Goal: Information Seeking & Learning: Learn about a topic

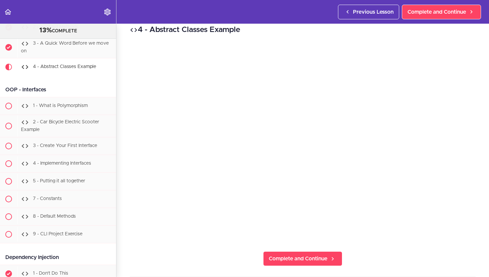
scroll to position [10, 0]
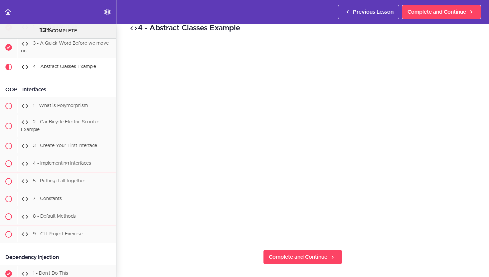
click at [288, 247] on div "4 - Abstract Classes Example Complete and Continue 1 - Follow us on LinkedIn 2 …" at bounding box center [302, 140] width 373 height 253
click at [281, 259] on span "Complete and Continue" at bounding box center [298, 257] width 59 height 8
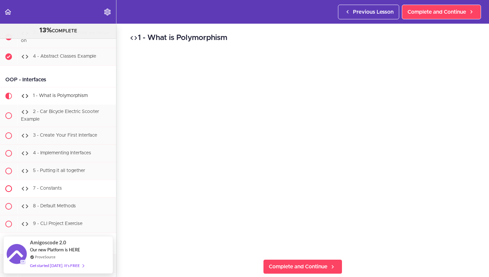
scroll to position [4176, 0]
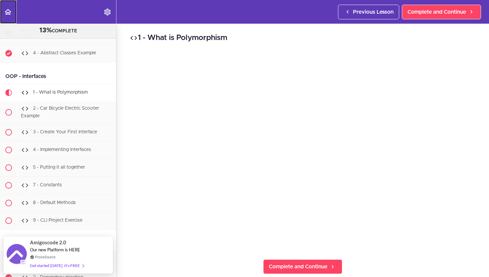
click at [7, 11] on icon "Back to course curriculum" at bounding box center [8, 12] width 8 height 8
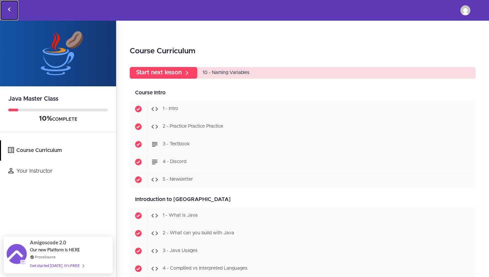
click at [9, 11] on icon "Back to courses" at bounding box center [9, 9] width 8 height 8
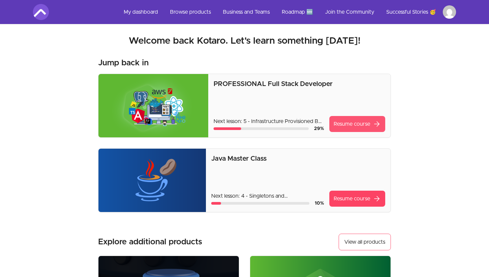
click at [352, 131] on link "Resume course arrow_forward" at bounding box center [358, 124] width 56 height 16
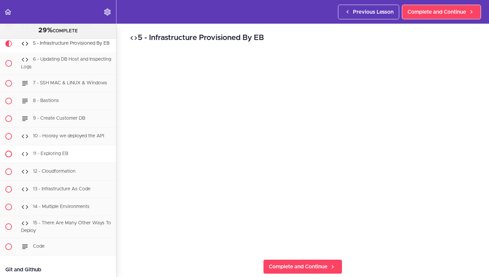
scroll to position [5283, 0]
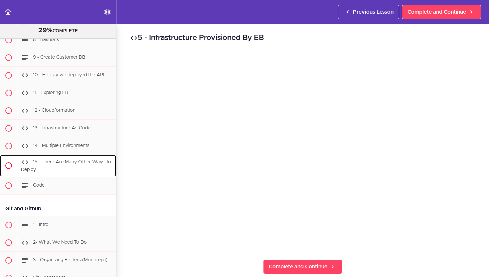
click at [88, 161] on span "15 - There Are Many Other Ways To Deploy" at bounding box center [66, 165] width 90 height 12
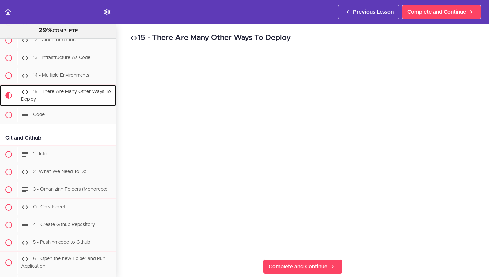
scroll to position [5387, 0]
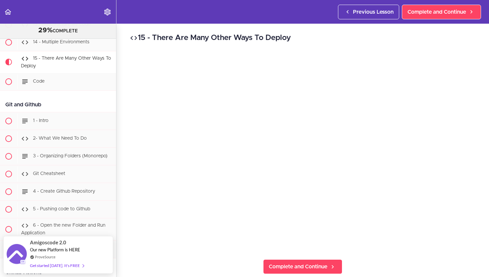
click at [417, 263] on div "15 - There Are Many Other Ways To Deploy Complete and Continue 1 - Follow us on…" at bounding box center [302, 150] width 373 height 253
click at [408, 255] on div "15 - There Are Many Other Ways To Deploy Complete and Continue 1 - Follow us on…" at bounding box center [302, 150] width 373 height 253
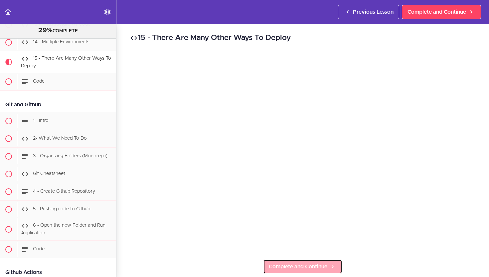
click at [279, 268] on span "Complete and Continue" at bounding box center [298, 266] width 59 height 8
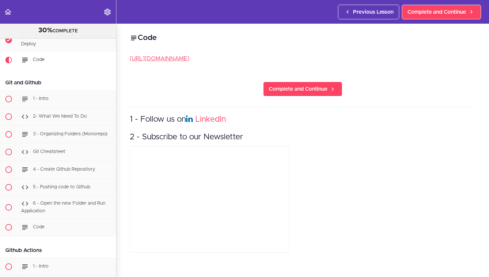
scroll to position [5409, 0]
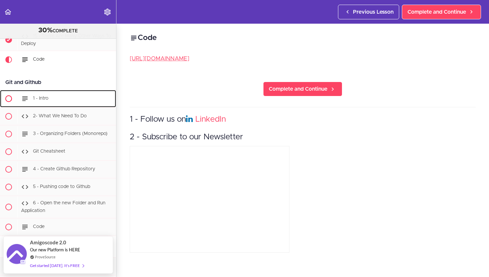
click at [82, 90] on link "1 - Intro" at bounding box center [58, 98] width 116 height 17
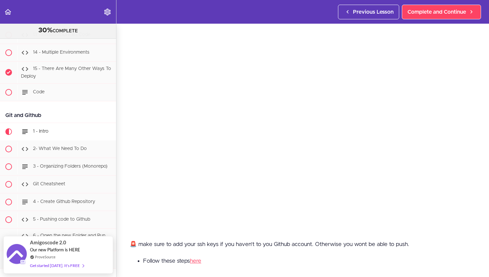
scroll to position [30, 0]
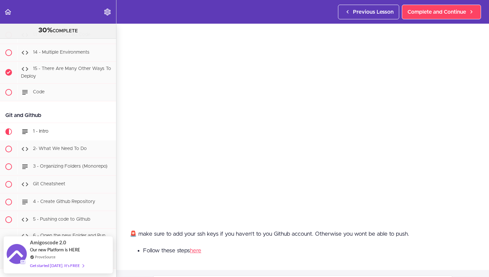
click at [398, 223] on div "1 - Intro 🚨 make sure to add your ssh keys if you haven't to you Github account…" at bounding box center [302, 120] width 373 height 253
click at [368, 256] on div "🚨 make sure to add your ssh keys if you haven't to you Github account. Otherwis…" at bounding box center [303, 244] width 346 height 31
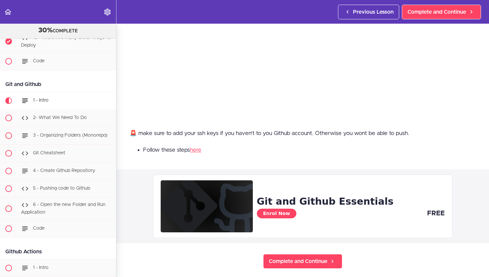
scroll to position [287, 0]
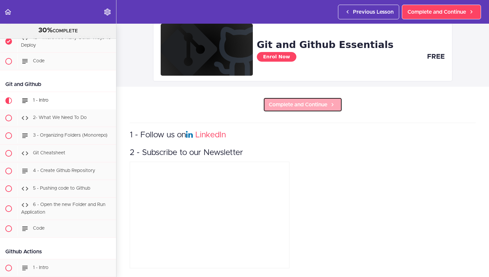
click at [293, 110] on link "Complete and Continue" at bounding box center [302, 104] width 79 height 15
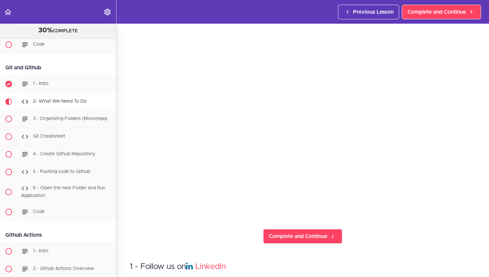
scroll to position [5466, 0]
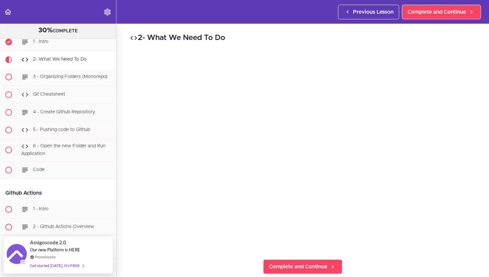
click at [411, 258] on div "2- What We Need To Do Complete and Continue 1 - Follow us on LinkedIn 2 - Subsc…" at bounding box center [302, 150] width 373 height 253
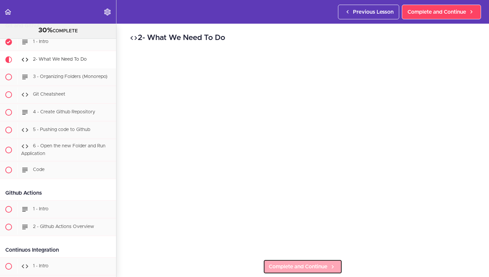
click at [271, 263] on span "Complete and Continue" at bounding box center [298, 266] width 59 height 8
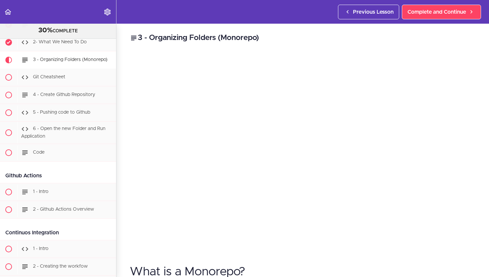
scroll to position [5483, 0]
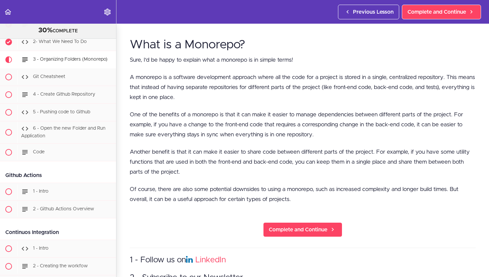
scroll to position [229, 0]
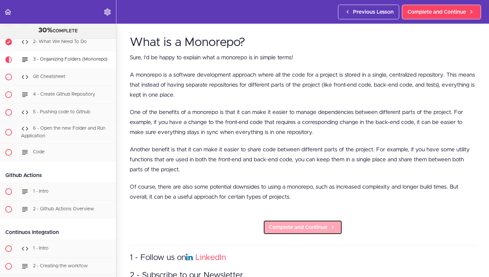
click at [289, 225] on span "Complete and Continue" at bounding box center [298, 227] width 59 height 8
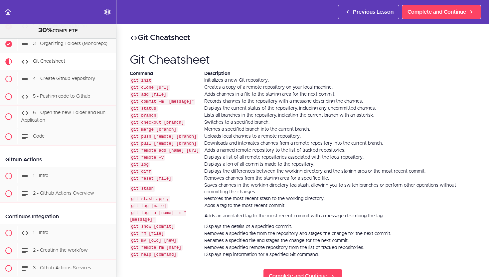
scroll to position [5501, 0]
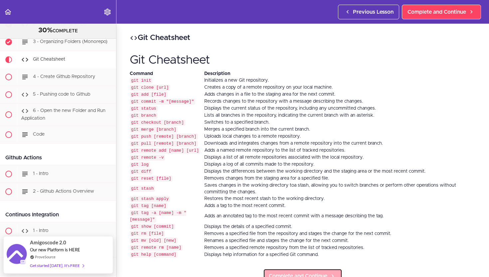
click at [292, 272] on span "Complete and Continue" at bounding box center [298, 276] width 59 height 8
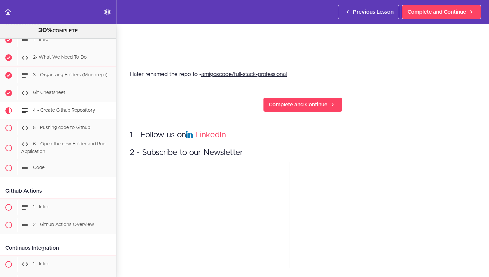
scroll to position [5442, 0]
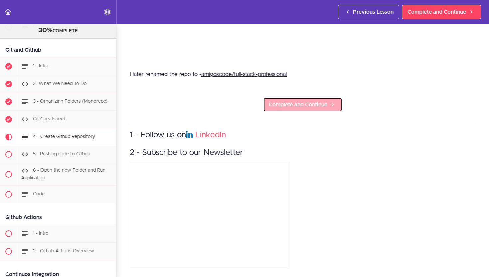
click at [284, 104] on span "Complete and Continue" at bounding box center [298, 105] width 59 height 8
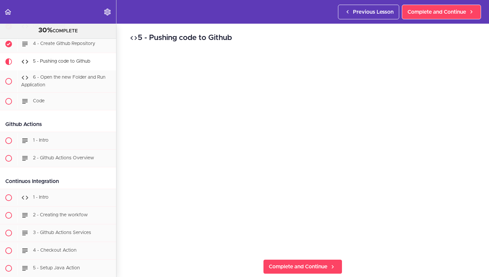
scroll to position [5536, 0]
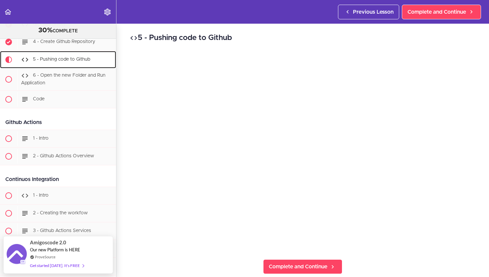
click at [69, 57] on span "5 - Pushing code to Github" at bounding box center [61, 59] width 57 height 5
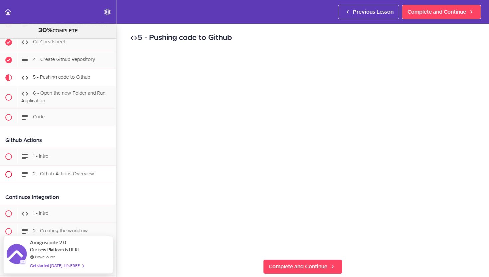
scroll to position [5517, 0]
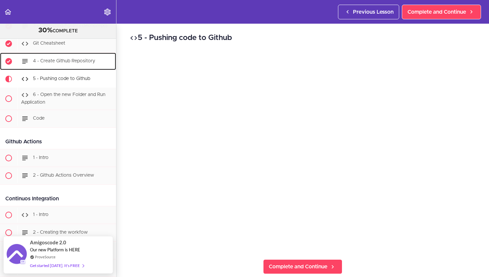
click at [74, 55] on div "4 - Create Github Repository" at bounding box center [66, 61] width 99 height 15
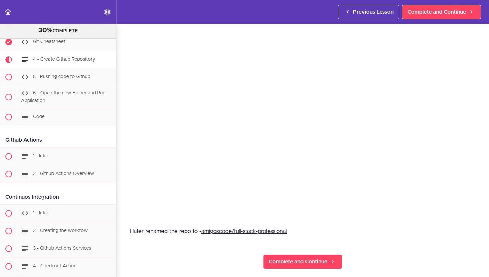
scroll to position [40, 0]
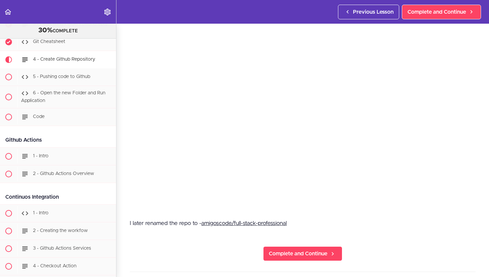
click at [302, 266] on section "PROFESSIONAL Full Stack Developer 30% COMPLETE Java Master Class 1 - Java Maste…" at bounding box center [244, 150] width 489 height 253
click at [297, 251] on span "Complete and Continue" at bounding box center [298, 253] width 59 height 8
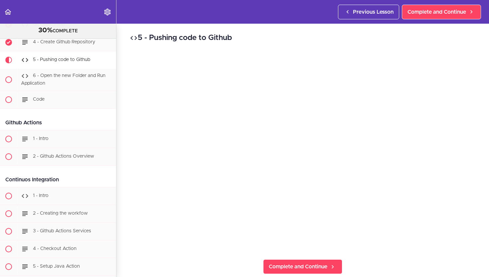
scroll to position [5536, 0]
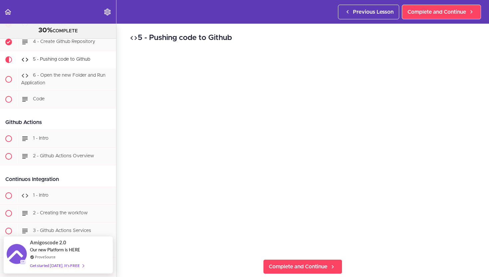
click at [413, 253] on div "5 - Pushing code to Github Complete and Continue 1 - Follow us on LinkedIn 2 - …" at bounding box center [302, 150] width 373 height 253
click at [414, 253] on div "5 - Pushing code to Github Complete and Continue 1 - Follow us on LinkedIn 2 - …" at bounding box center [302, 150] width 373 height 253
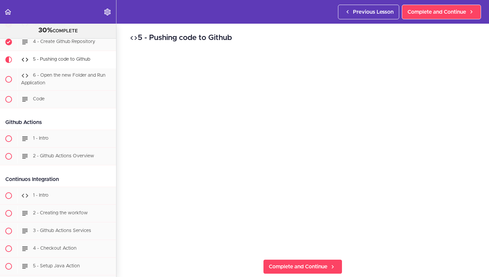
scroll to position [15, 0]
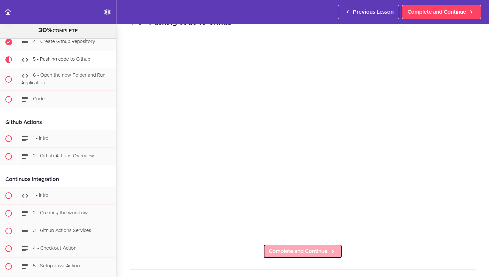
click at [305, 254] on span "Complete and Continue" at bounding box center [298, 251] width 59 height 8
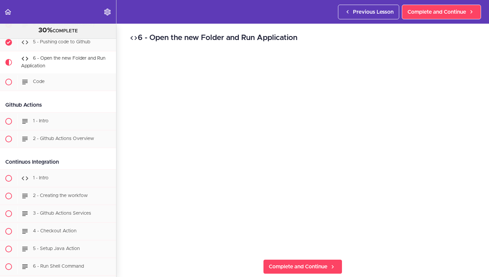
scroll to position [5554, 0]
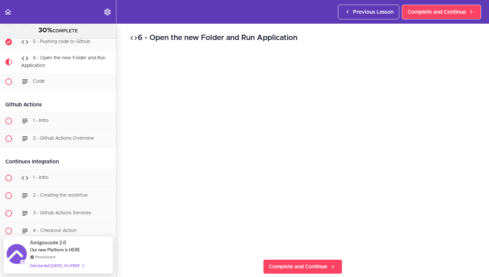
click at [410, 258] on div "6 - Open the new Folder and Run Application Complete and Continue 1 - Follow us…" at bounding box center [302, 150] width 373 height 253
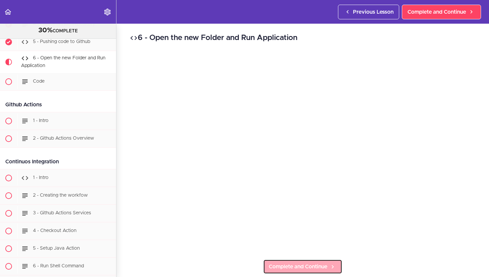
click at [281, 269] on span "Complete and Continue" at bounding box center [298, 266] width 59 height 8
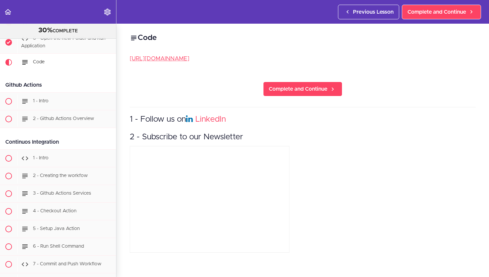
scroll to position [5576, 0]
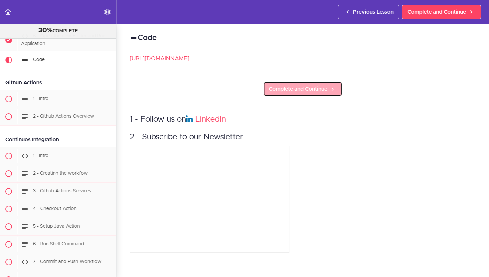
click at [307, 90] on span "Complete and Continue" at bounding box center [298, 89] width 59 height 8
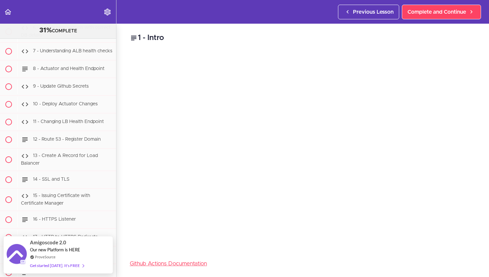
scroll to position [11361, 0]
